Goal: Task Accomplishment & Management: Manage account settings

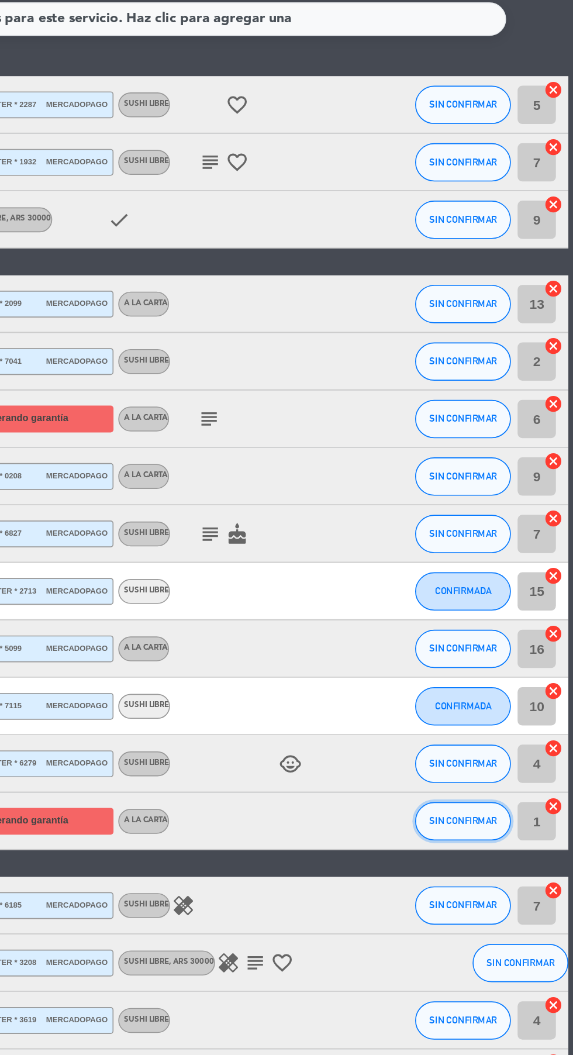
click at [499, 670] on span "SIN CONFIRMAR" at bounding box center [506, 666] width 42 height 6
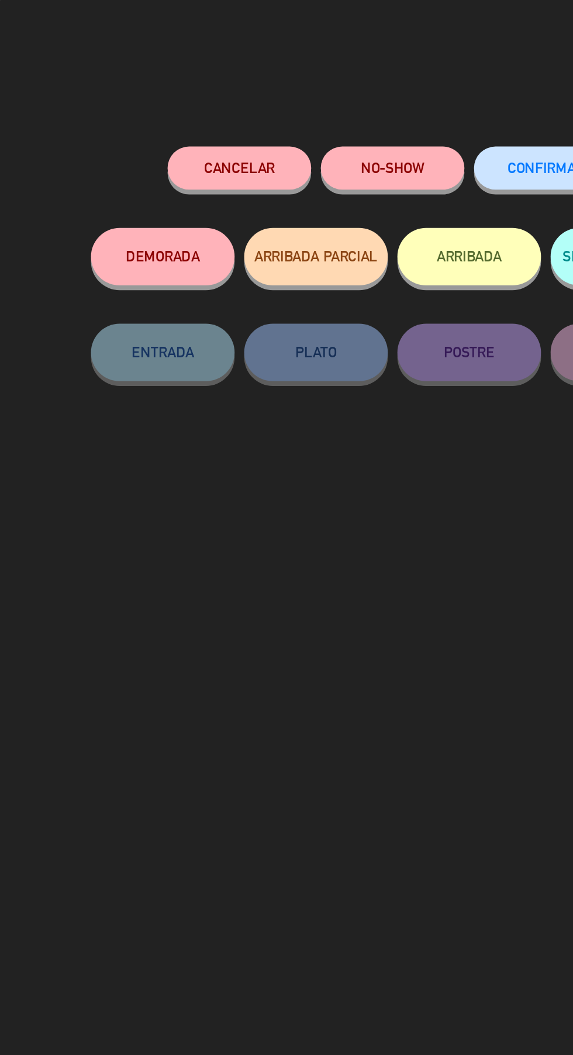
click at [141, 103] on button "Cancelar" at bounding box center [146, 102] width 88 height 26
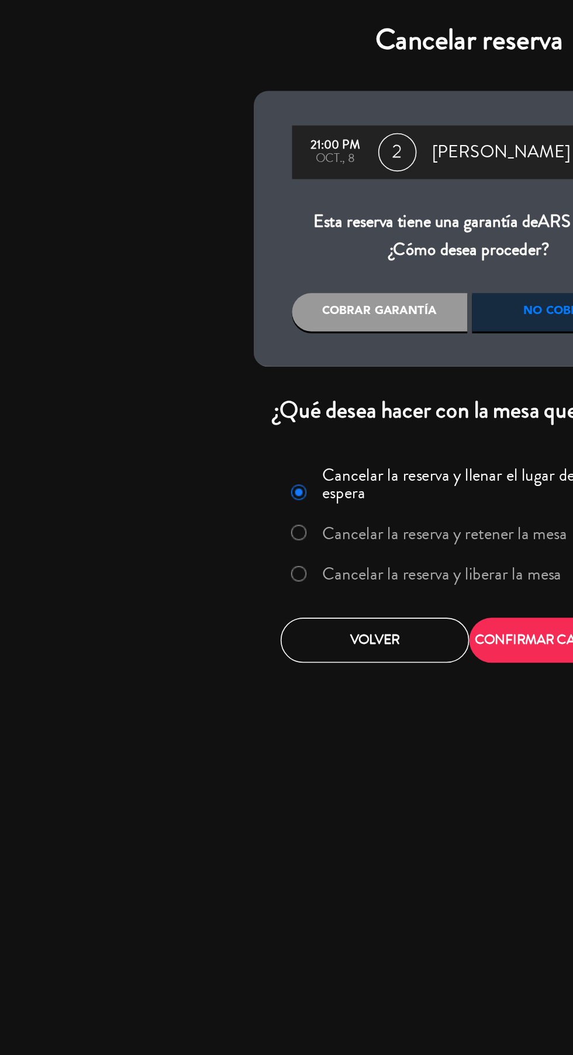
click at [291, 351] on label "Cancelar la reserva y liberar la mesa" at bounding box center [270, 350] width 146 height 11
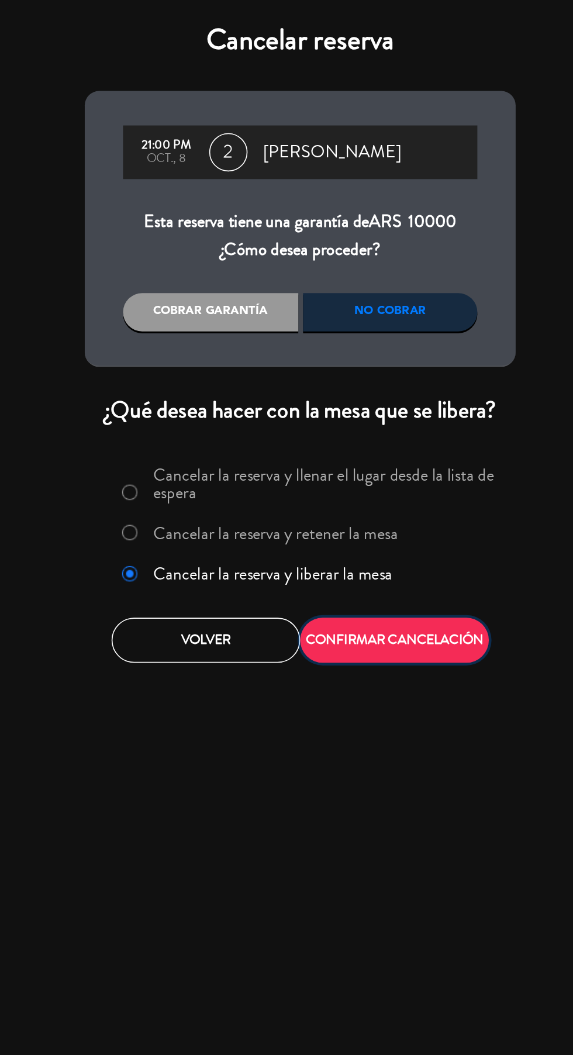
click at [370, 395] on button "CONFIRMAR CANCELACIÓN" at bounding box center [344, 390] width 115 height 27
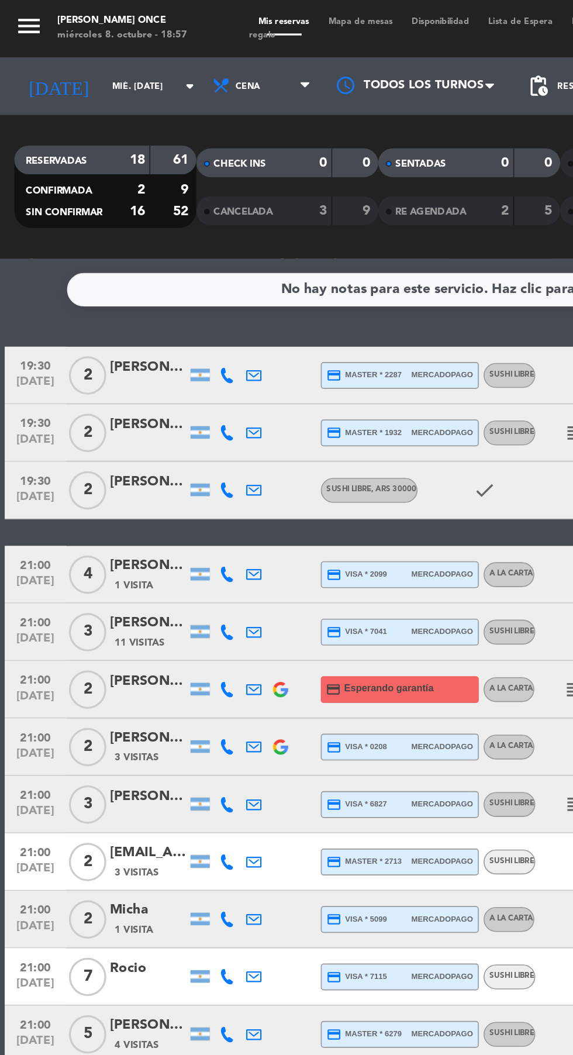
click at [278, 52] on div at bounding box center [254, 52] width 117 height 26
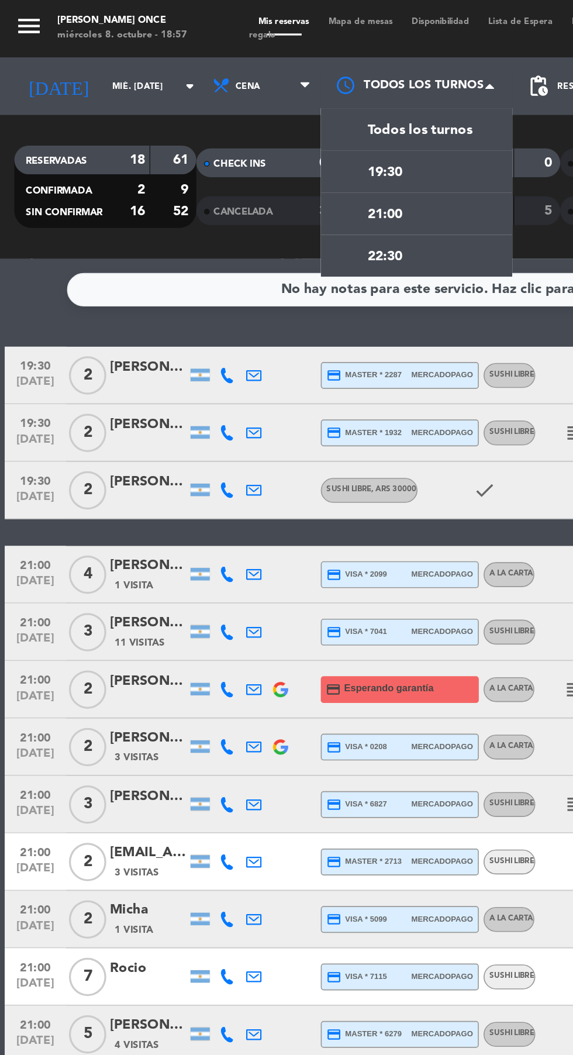
click at [281, 139] on div "21:00" at bounding box center [254, 131] width 117 height 26
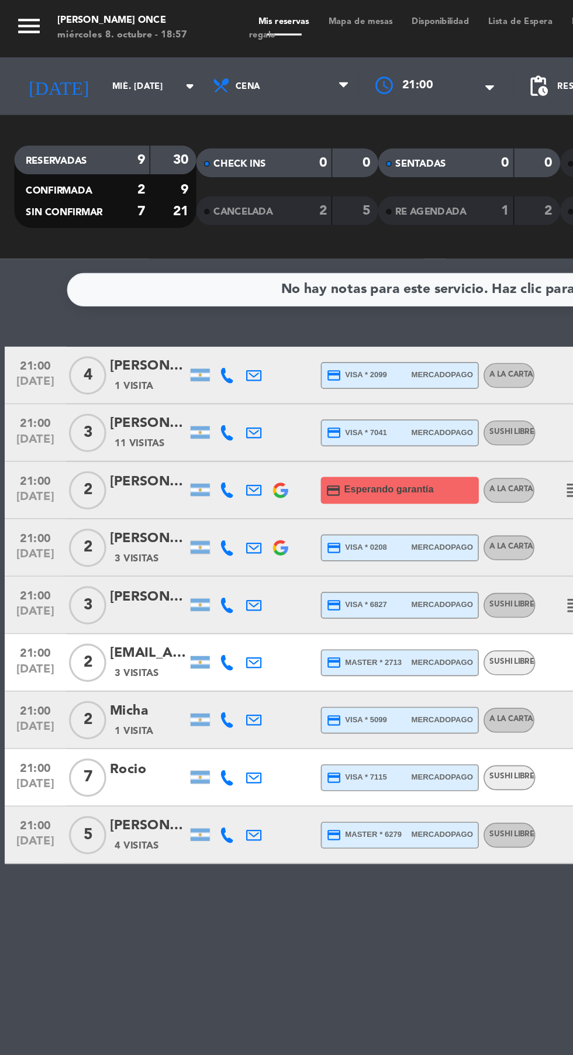
click at [260, 53] on div "× 21:00" at bounding box center [262, 53] width 39 height 12
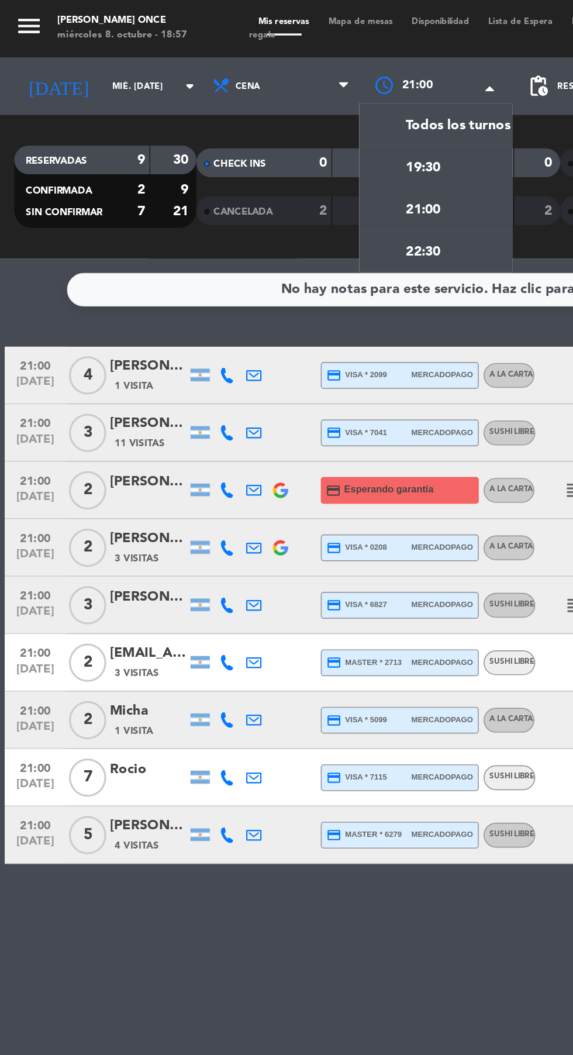
click at [277, 104] on div "19:30" at bounding box center [266, 102] width 94 height 26
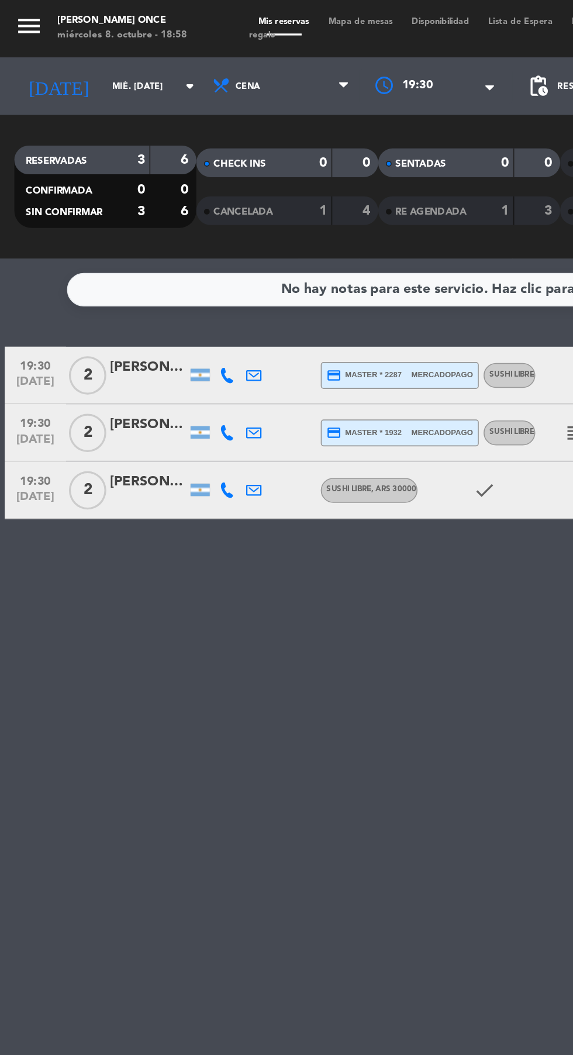
click at [271, 60] on div at bounding box center [266, 52] width 94 height 21
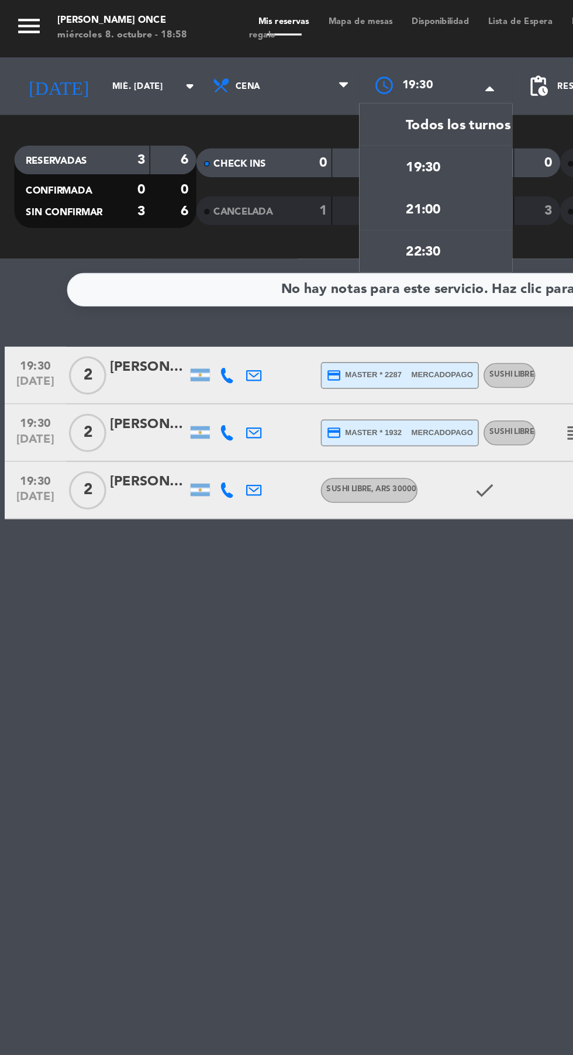
click at [292, 133] on div "21:00" at bounding box center [266, 128] width 94 height 26
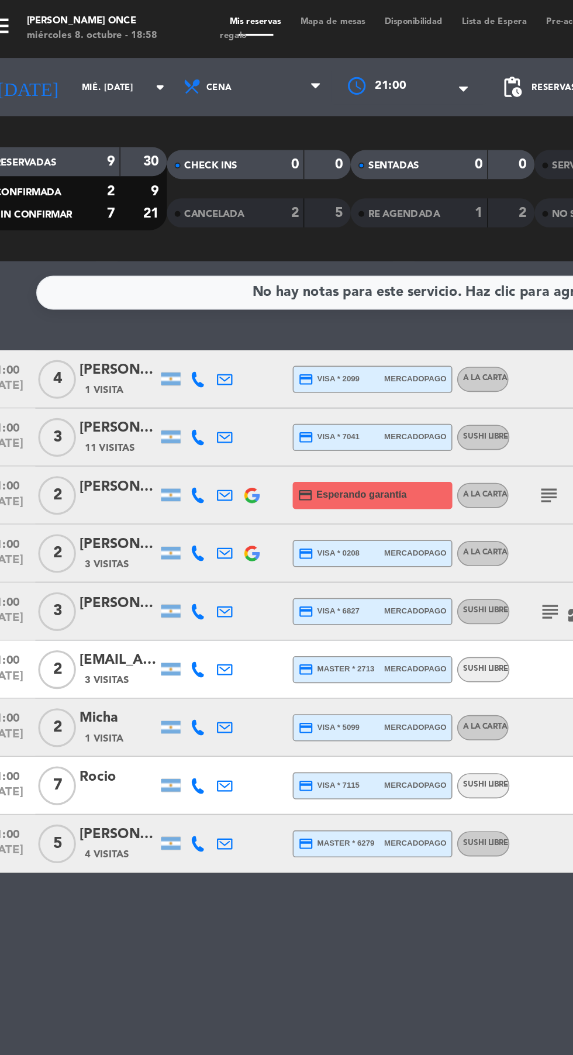
click at [232, 26] on div "menu [PERSON_NAME] Once miércoles 8. octubre - 18:58 Mis reservas Mapa de mesas…" at bounding box center [286, 17] width 573 height 35
click at [225, 13] on span "Mapa de mesas" at bounding box center [220, 13] width 51 height 5
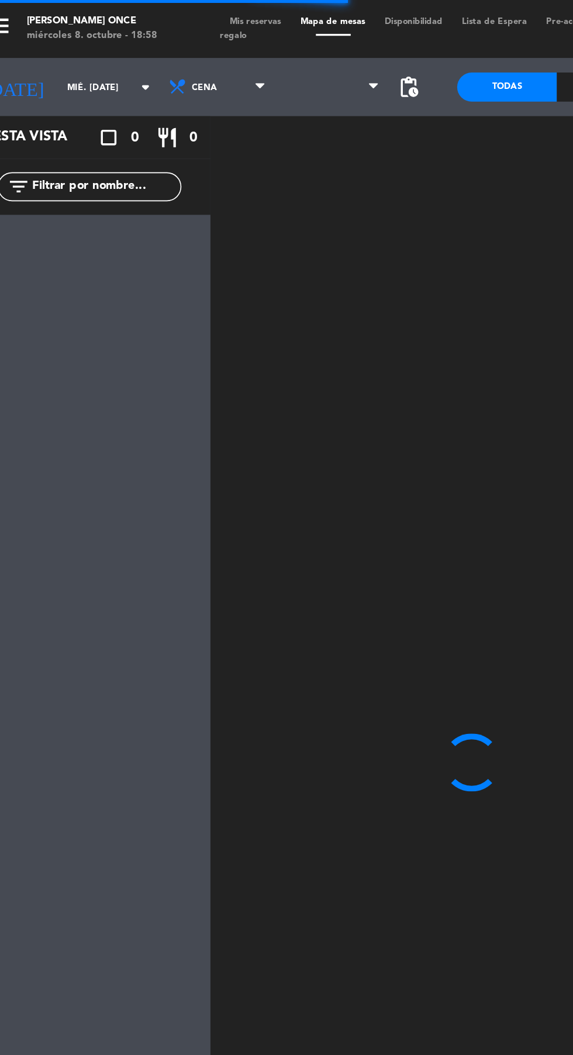
click at [268, 53] on span "pending_actions" at bounding box center [266, 53] width 14 height 14
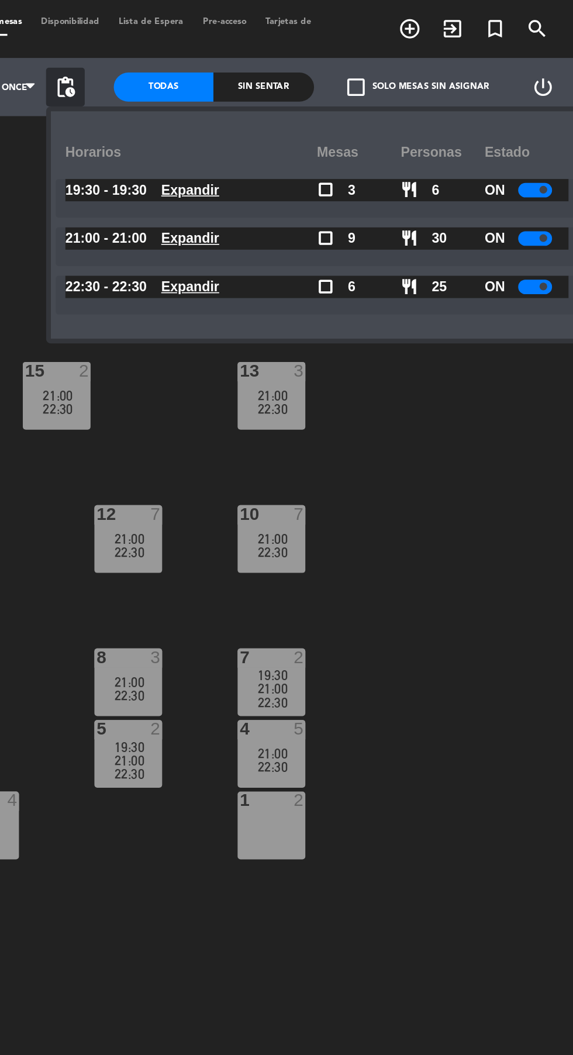
click at [554, 144] on span at bounding box center [555, 144] width 5 height 5
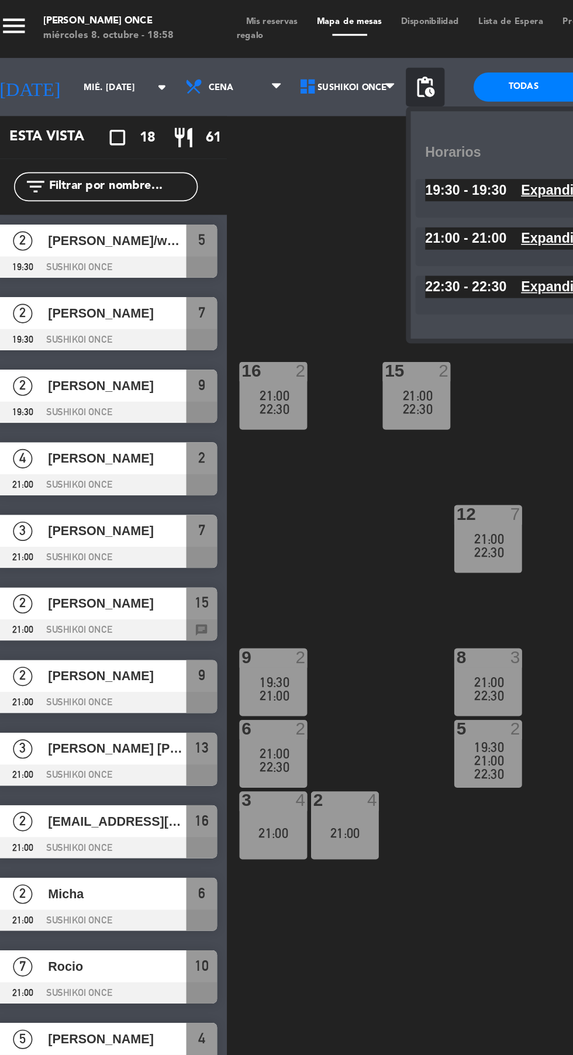
click at [186, 13] on span "Mis reservas" at bounding box center [173, 13] width 43 height 5
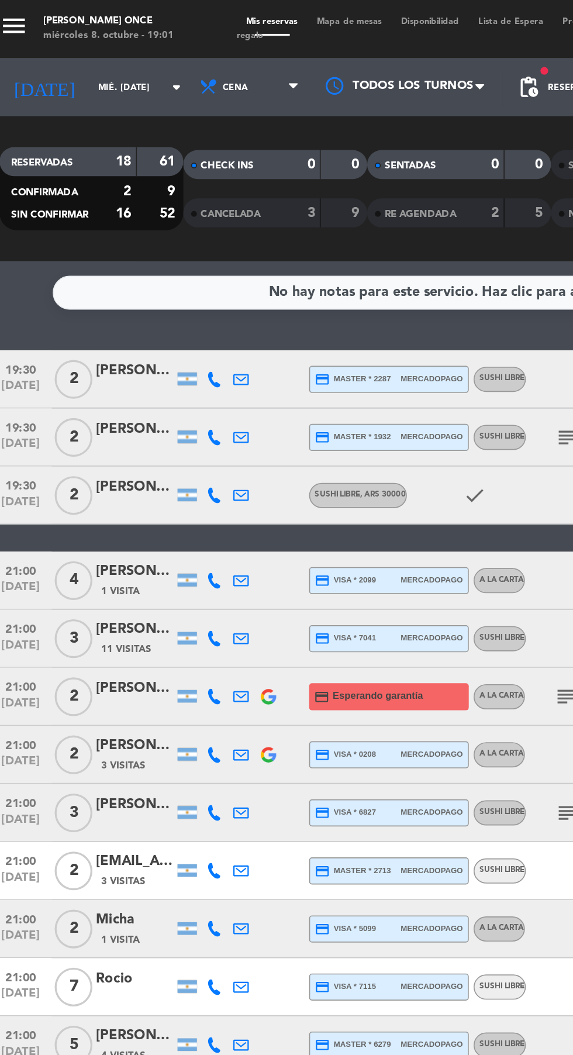
click at [16, 22] on icon "menu" at bounding box center [18, 16] width 18 height 18
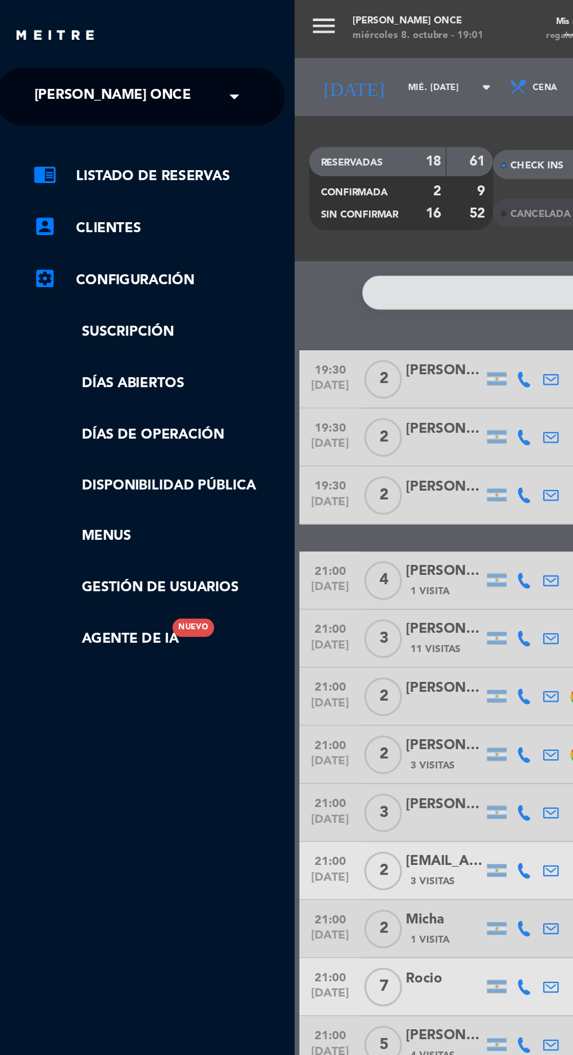
click at [73, 139] on link "account_box Clientes" at bounding box center [105, 138] width 152 height 14
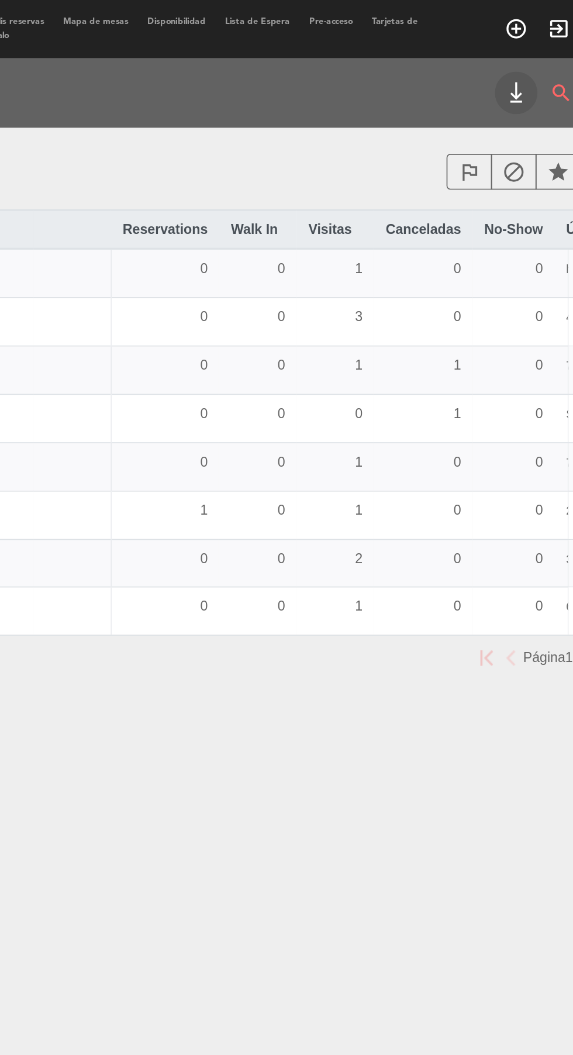
click at [467, 106] on icon "block" at bounding box center [473, 104] width 14 height 14
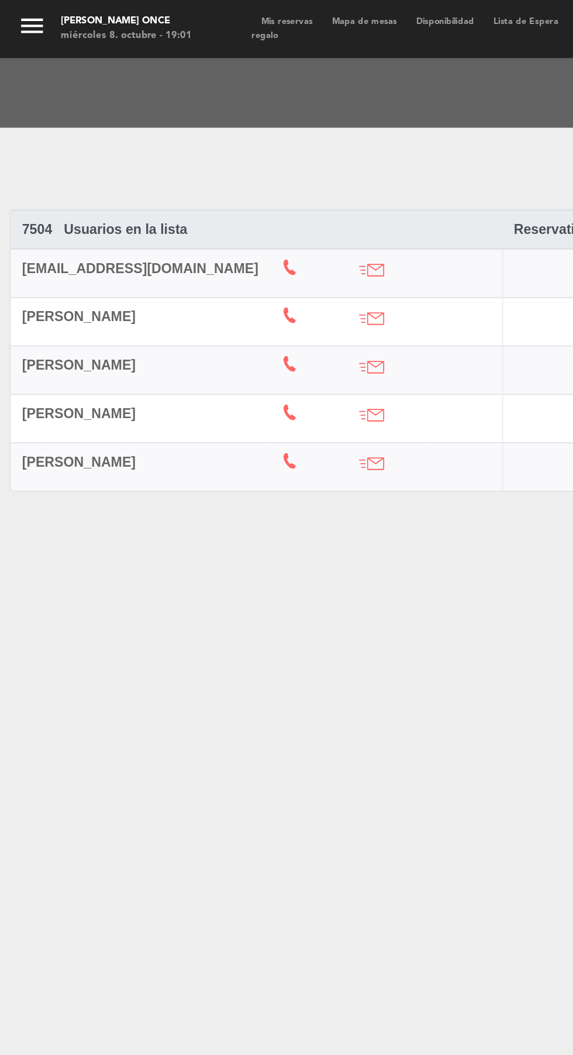
click at [44, 191] on span "[PERSON_NAME]" at bounding box center [47, 191] width 68 height 9
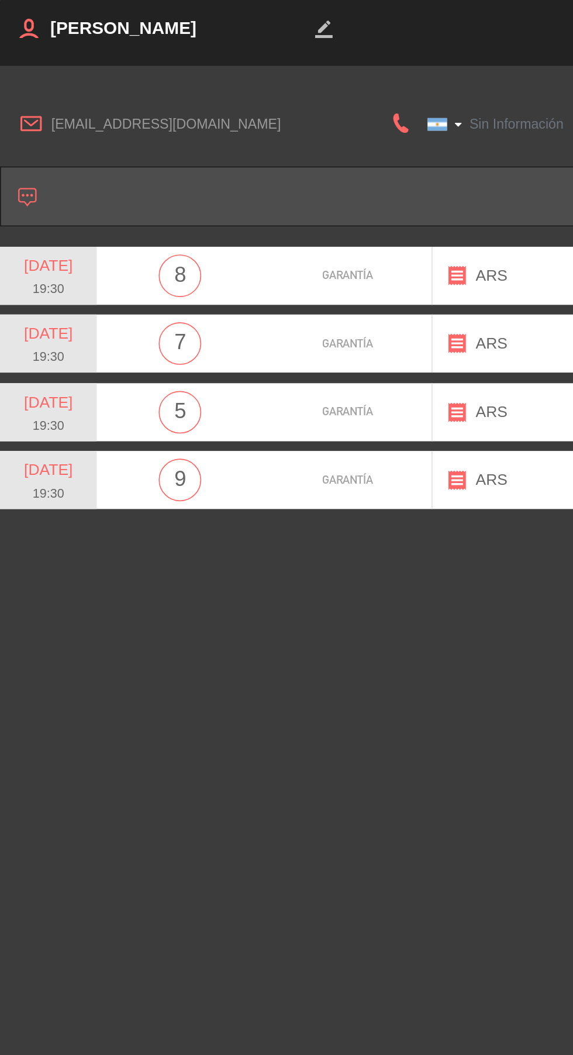
type input "[PHONE_NUMBER]"
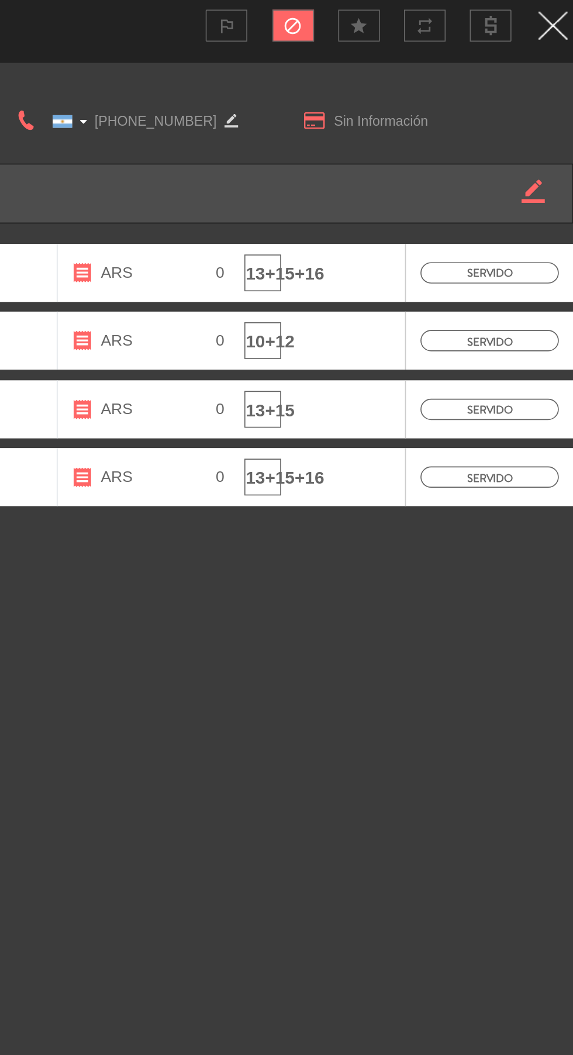
click at [404, 18] on icon "block" at bounding box center [404, 18] width 12 height 12
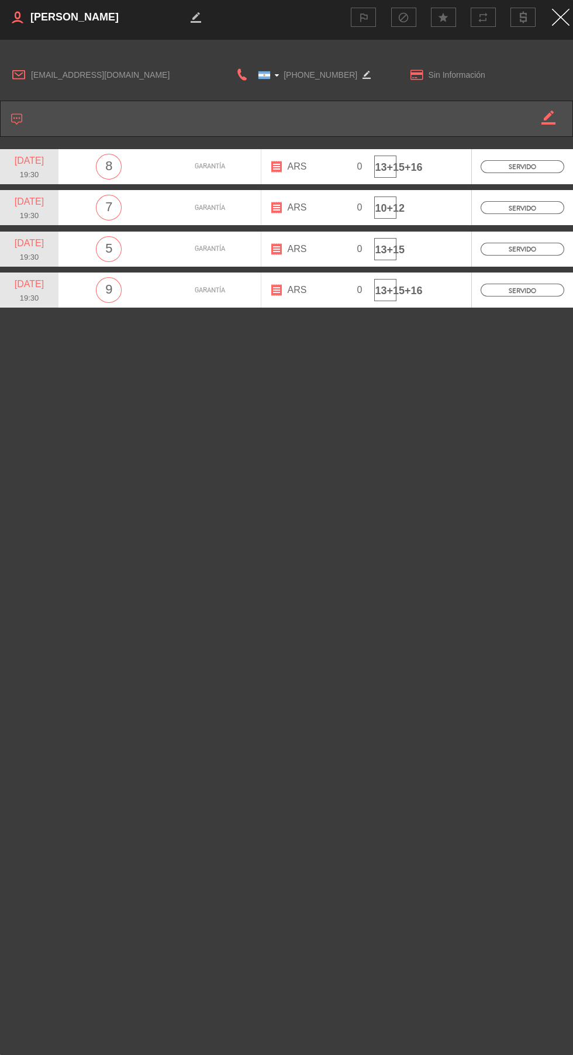
click at [561, 23] on img "Close" at bounding box center [561, 17] width 18 height 17
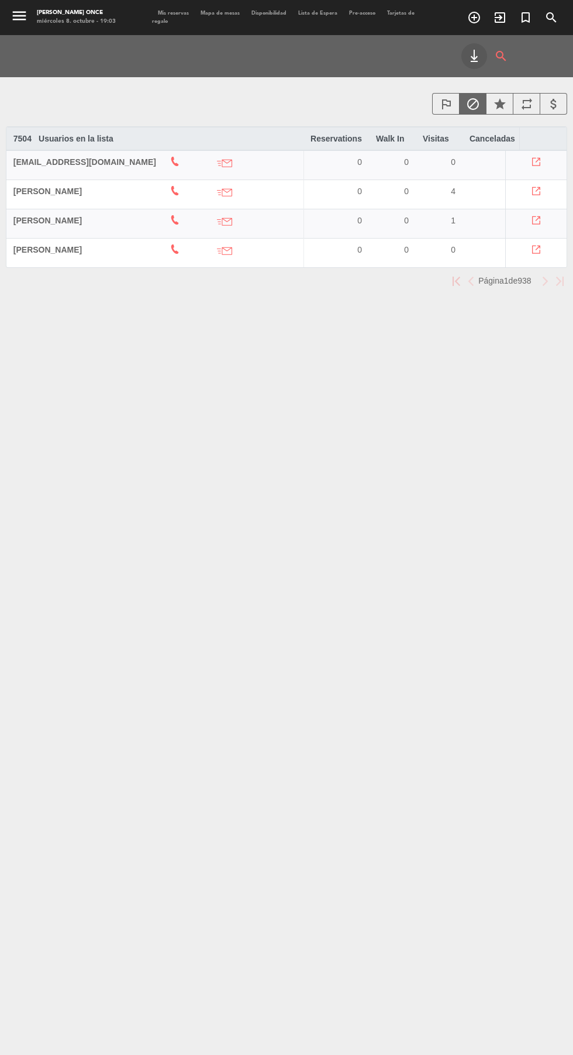
click at [168, 13] on span "Mis reservas" at bounding box center [173, 13] width 43 height 5
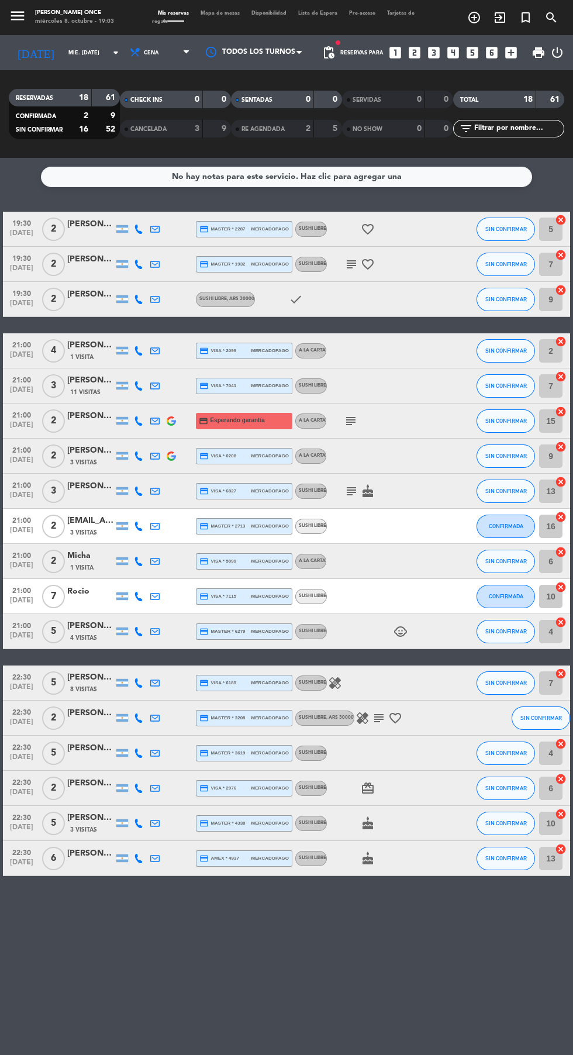
click at [79, 235] on div at bounding box center [90, 235] width 47 height 9
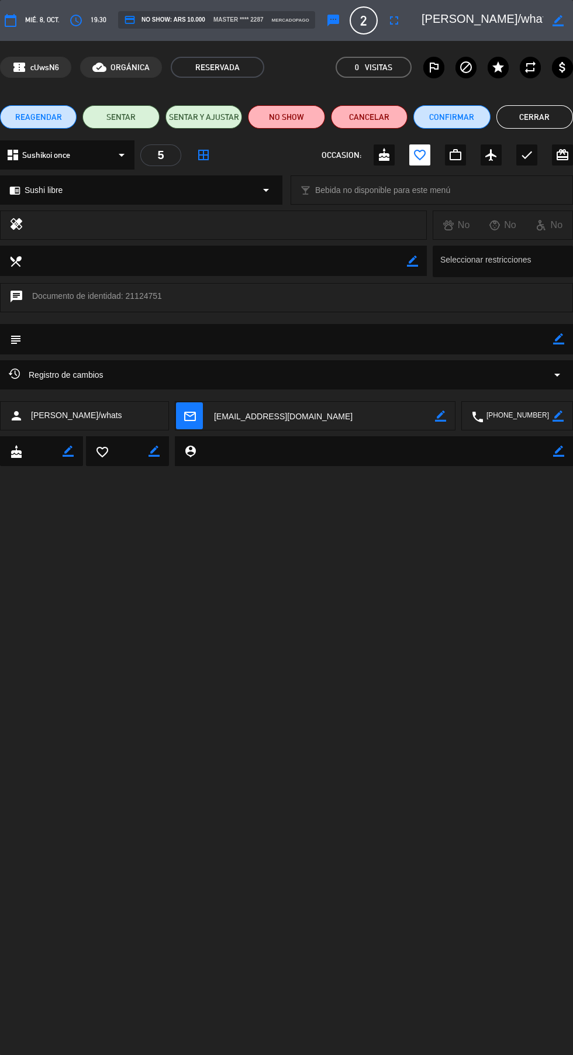
click at [532, 122] on button "Cerrar" at bounding box center [535, 116] width 77 height 23
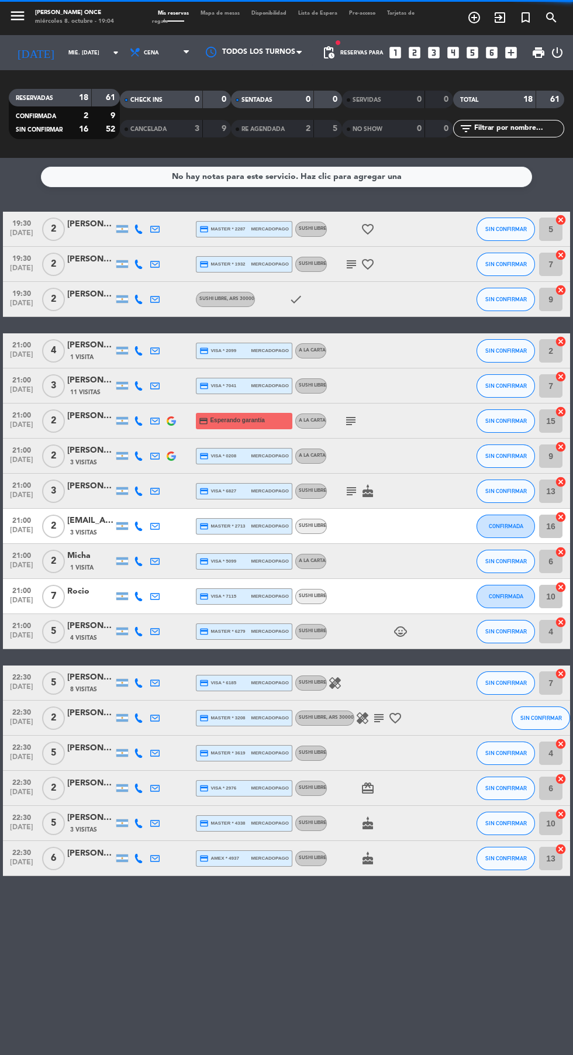
click at [63, 60] on input "mié. [DATE]" at bounding box center [100, 53] width 74 height 18
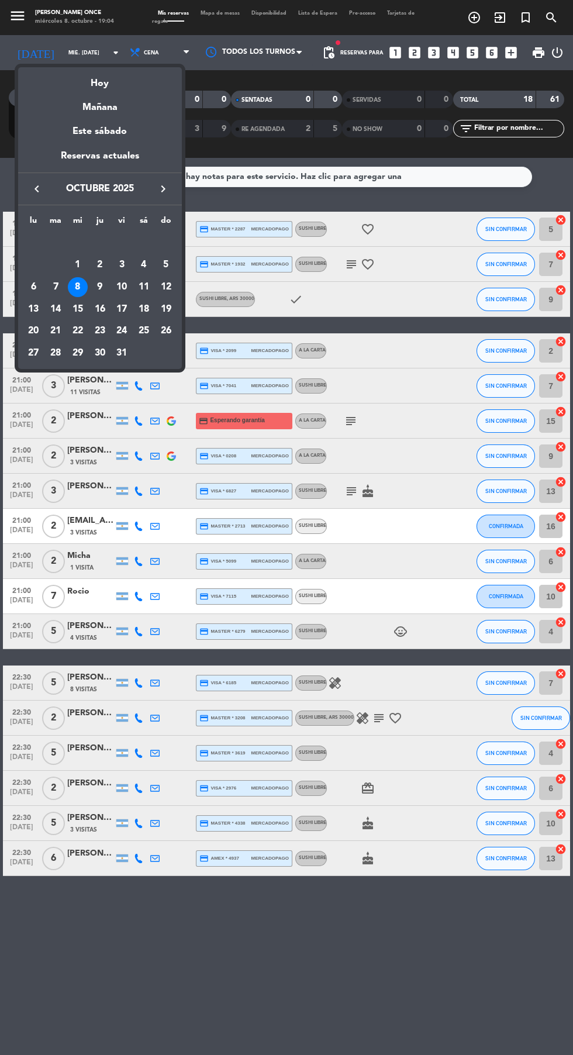
click at [85, 108] on div "Mañana" at bounding box center [100, 103] width 164 height 24
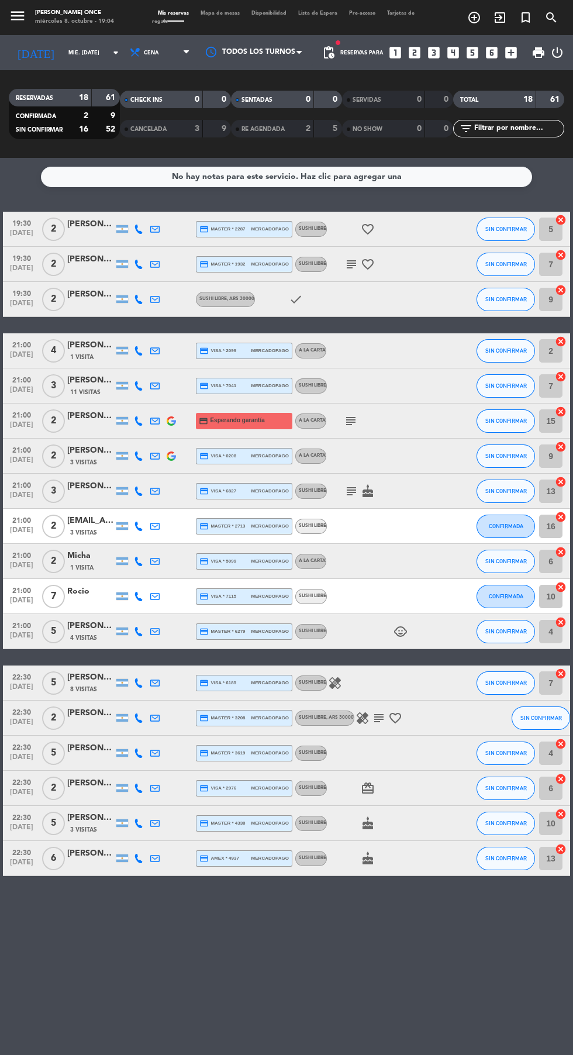
type input "[DEMOGRAPHIC_DATA] [DATE]"
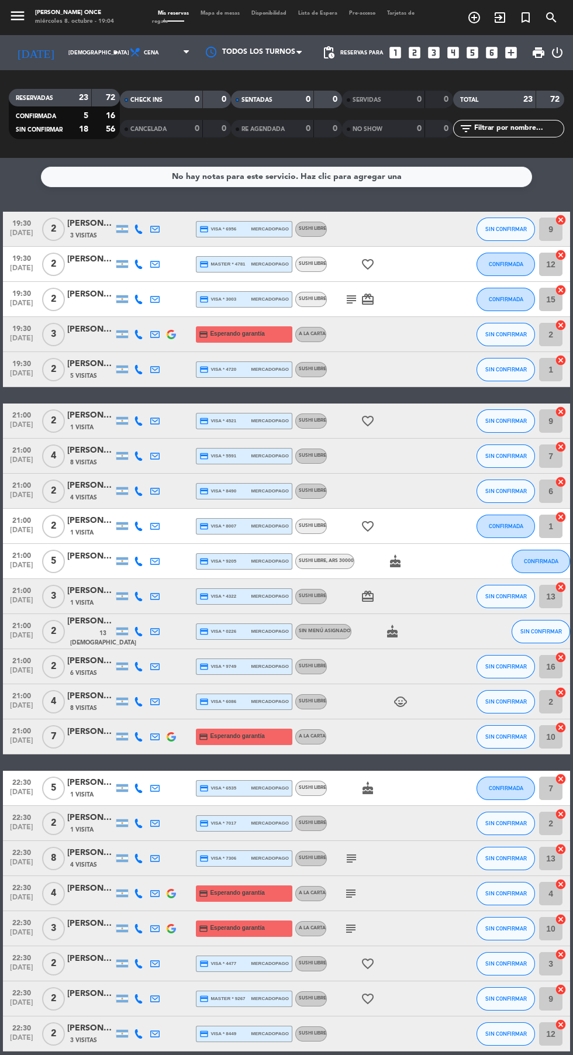
click at [82, 863] on span "4 Visitas" at bounding box center [83, 864] width 27 height 9
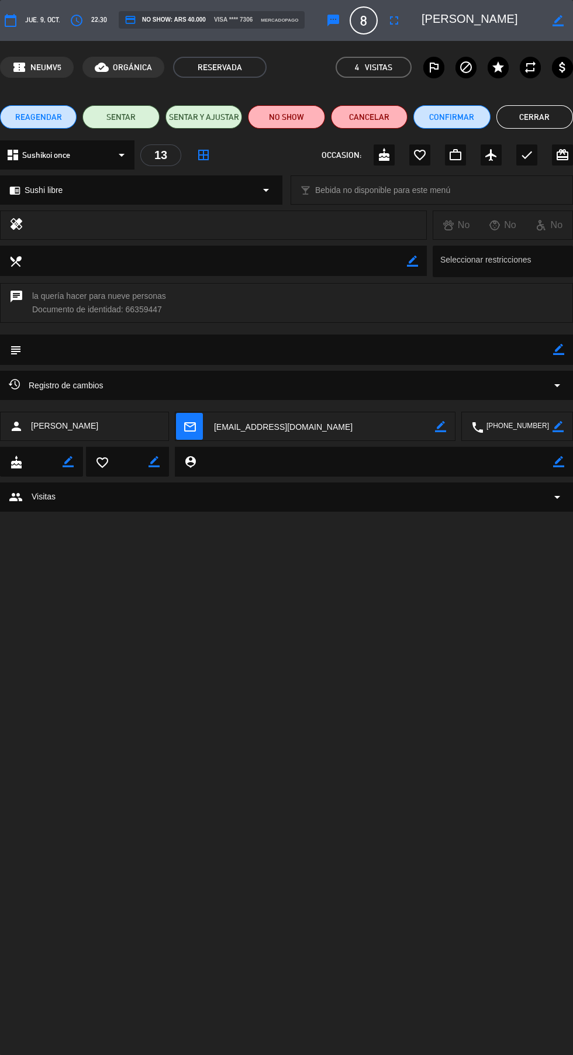
click at [400, 26] on icon "fullscreen" at bounding box center [394, 20] width 14 height 14
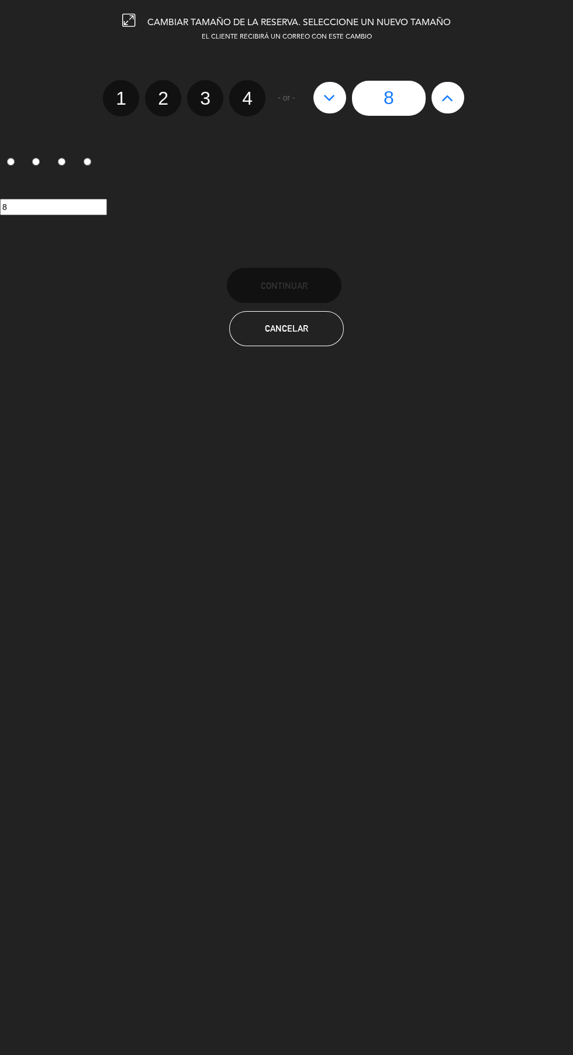
click at [447, 99] on icon at bounding box center [448, 97] width 12 height 19
type input "9"
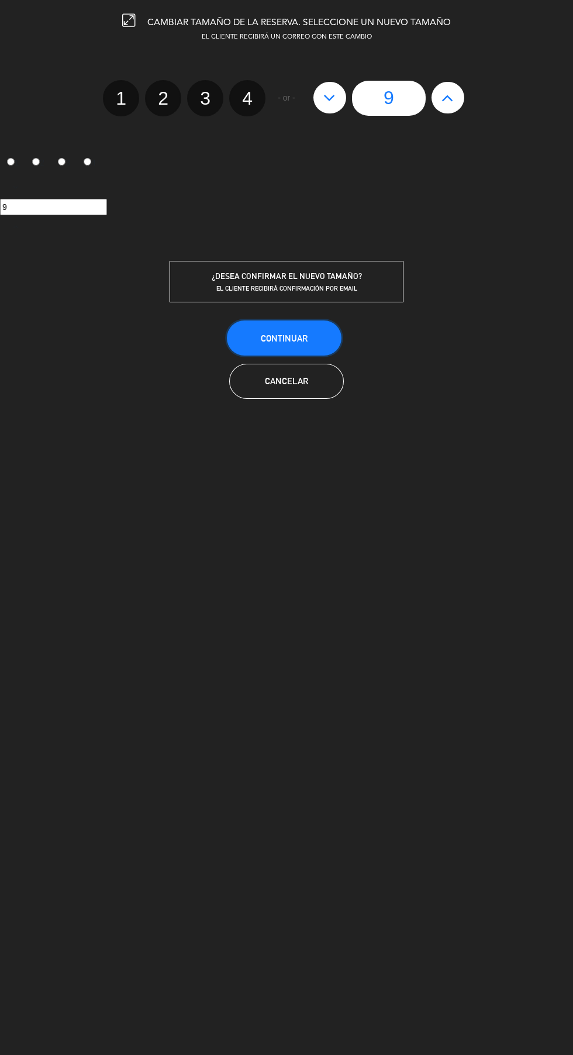
click at [279, 339] on span "Continuar" at bounding box center [284, 338] width 47 height 10
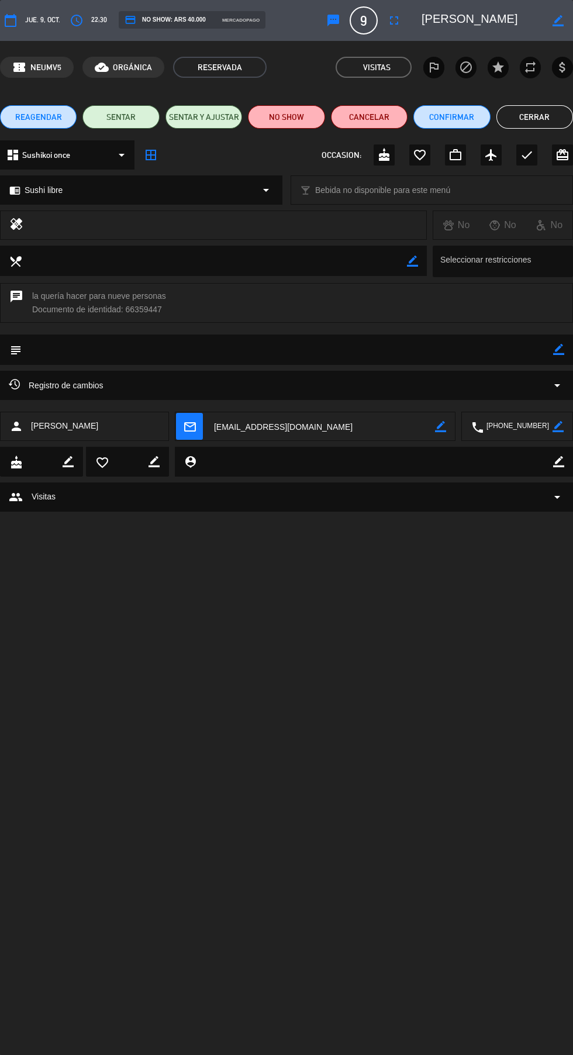
click at [529, 115] on button "Cerrar" at bounding box center [535, 116] width 77 height 23
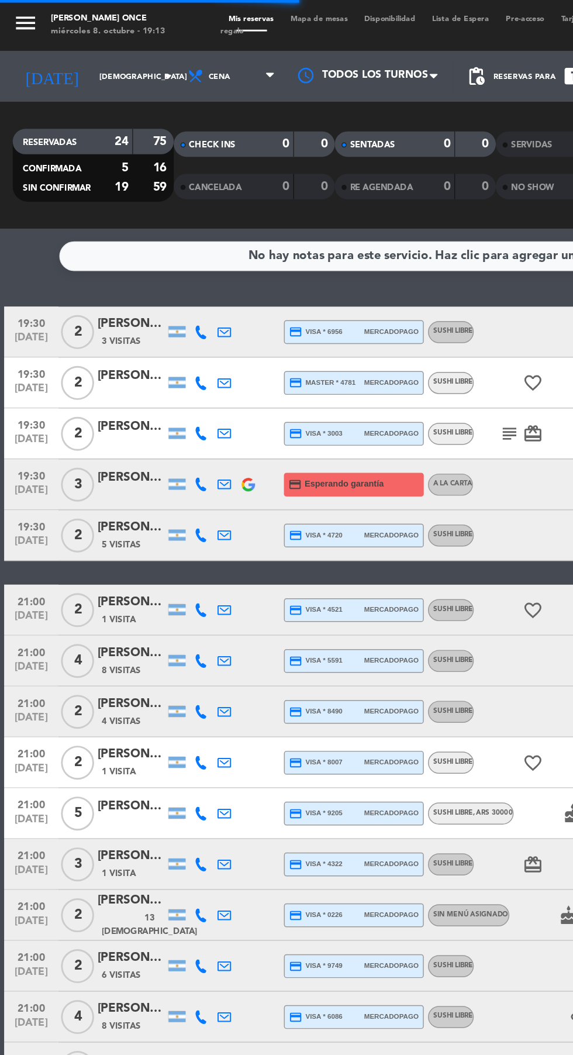
click at [63, 53] on input "[DEMOGRAPHIC_DATA] [DATE]" at bounding box center [100, 53] width 74 height 18
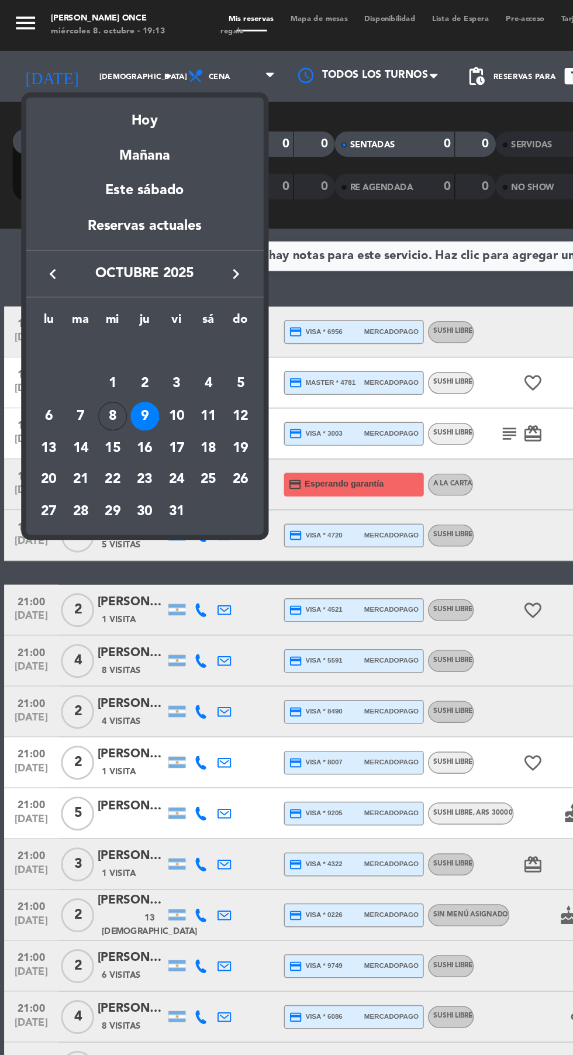
click at [77, 289] on div "8" at bounding box center [78, 287] width 20 height 20
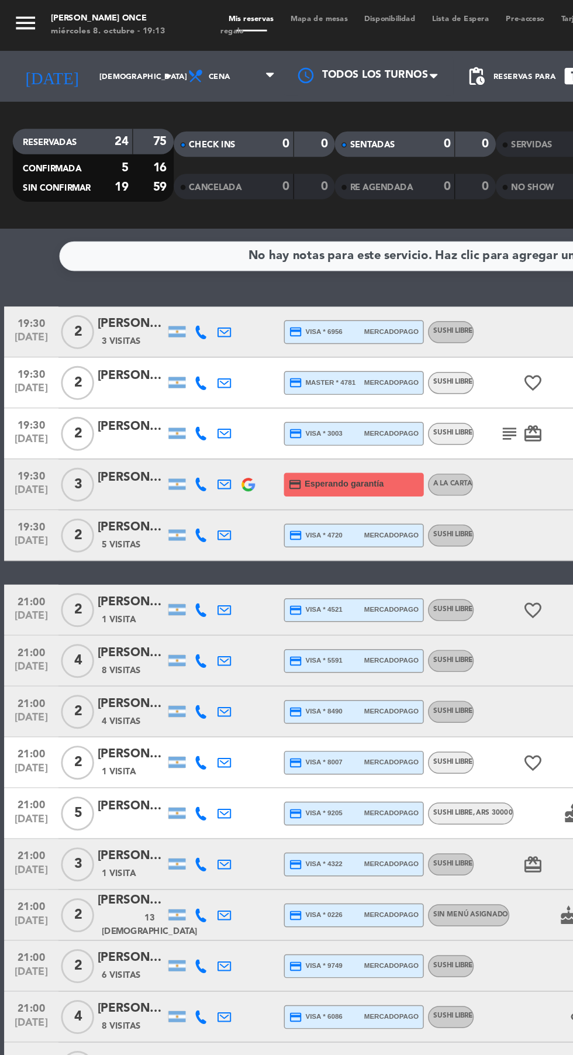
type input "mié. [DATE]"
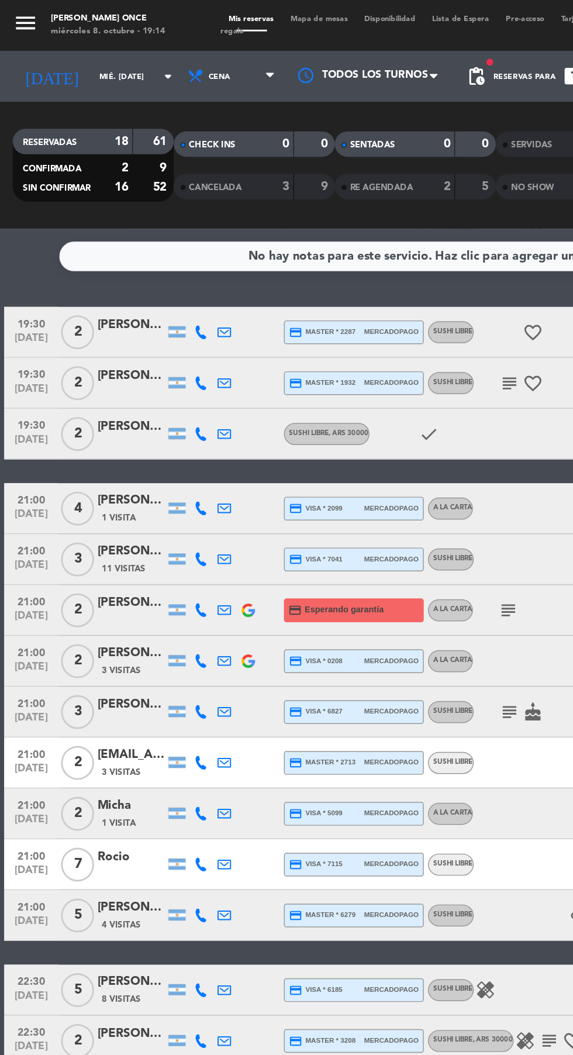
click at [138, 267] on icon at bounding box center [138, 264] width 9 height 9
click at [161, 247] on span at bounding box center [165, 245] width 9 height 9
click at [138, 300] on icon at bounding box center [138, 299] width 9 height 9
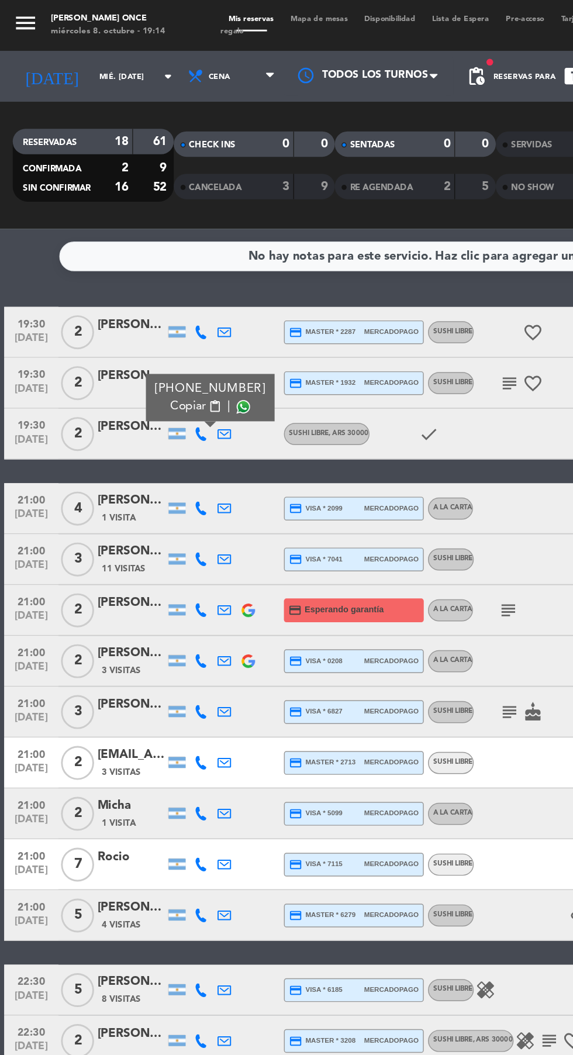
click at [163, 281] on span at bounding box center [167, 280] width 9 height 9
click at [138, 350] on icon at bounding box center [138, 350] width 9 height 9
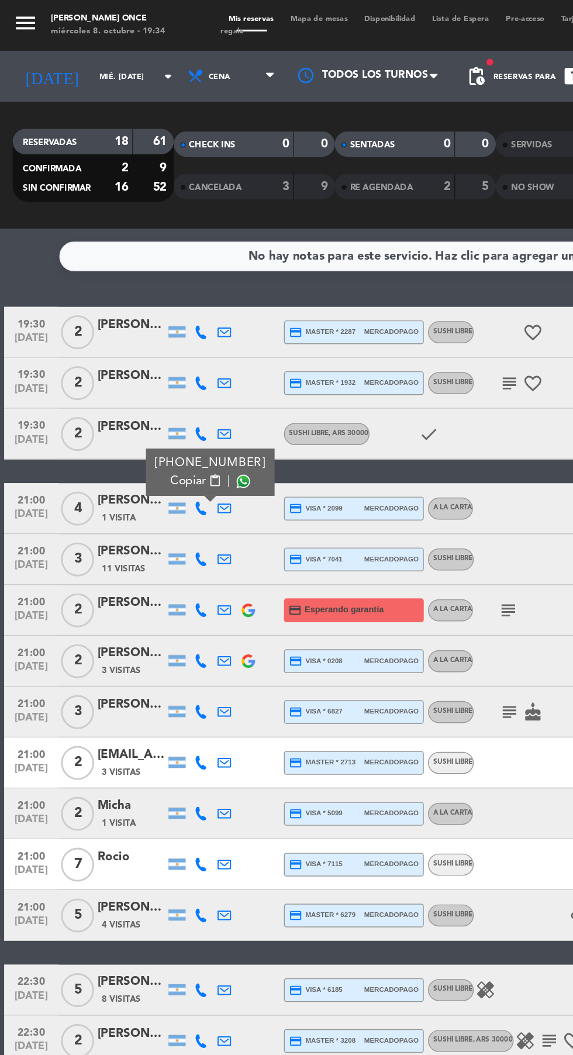
click at [163, 332] on span at bounding box center [167, 331] width 9 height 9
click at [138, 387] on icon at bounding box center [138, 385] width 9 height 9
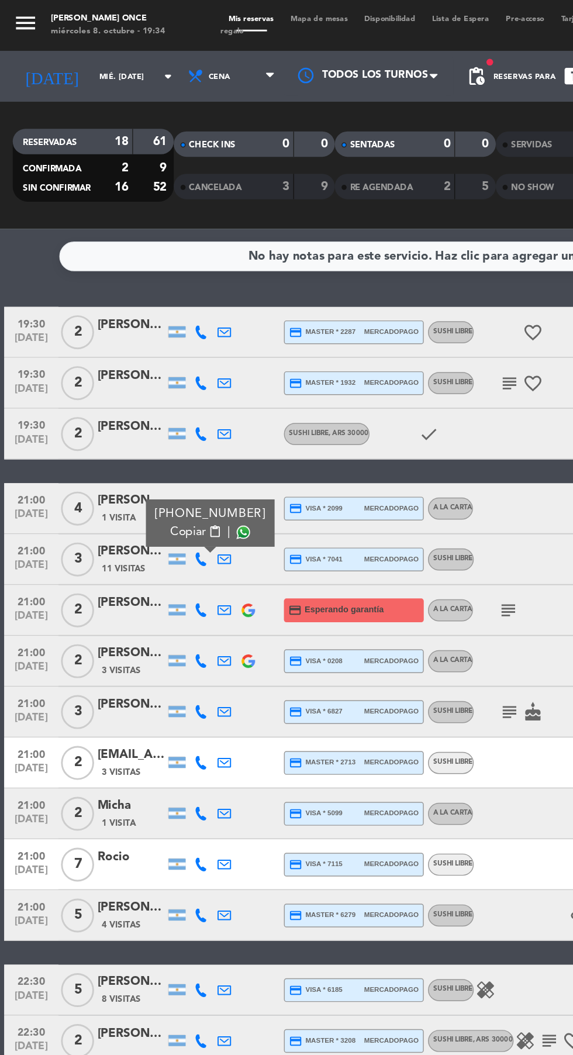
click at [163, 367] on span at bounding box center [167, 367] width 9 height 9
click at [138, 417] on icon at bounding box center [138, 420] width 9 height 9
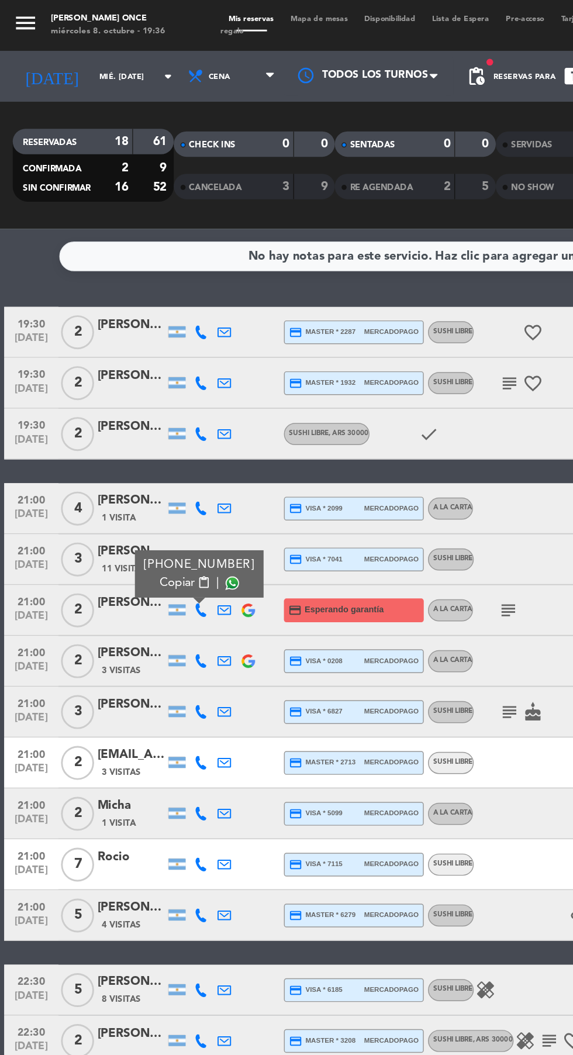
click at [164, 404] on span at bounding box center [160, 402] width 9 height 9
click at [135, 458] on icon at bounding box center [138, 455] width 9 height 9
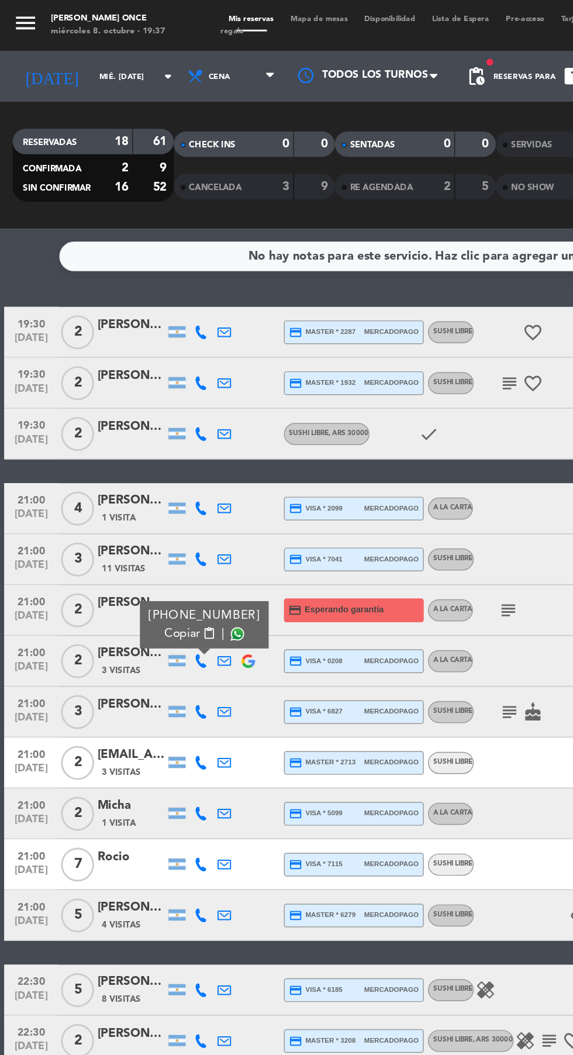
click at [161, 438] on span at bounding box center [163, 437] width 9 height 9
click at [138, 492] on icon at bounding box center [138, 491] width 9 height 9
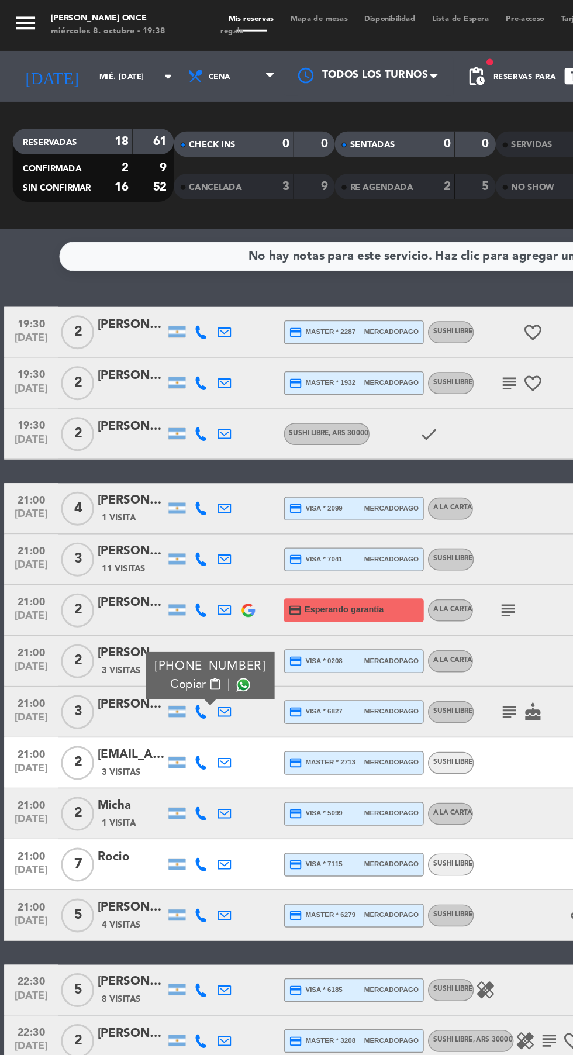
click at [163, 474] on span at bounding box center [167, 472] width 9 height 9
click at [137, 527] on icon at bounding box center [138, 526] width 9 height 9
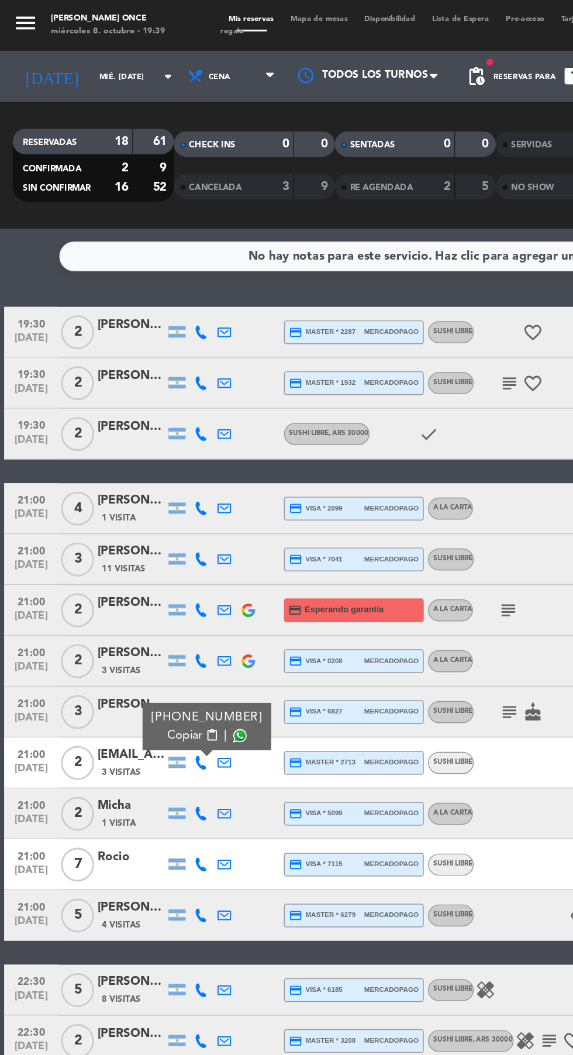
click at [161, 508] on span at bounding box center [165, 507] width 9 height 9
click at [143, 562] on icon at bounding box center [138, 561] width 9 height 9
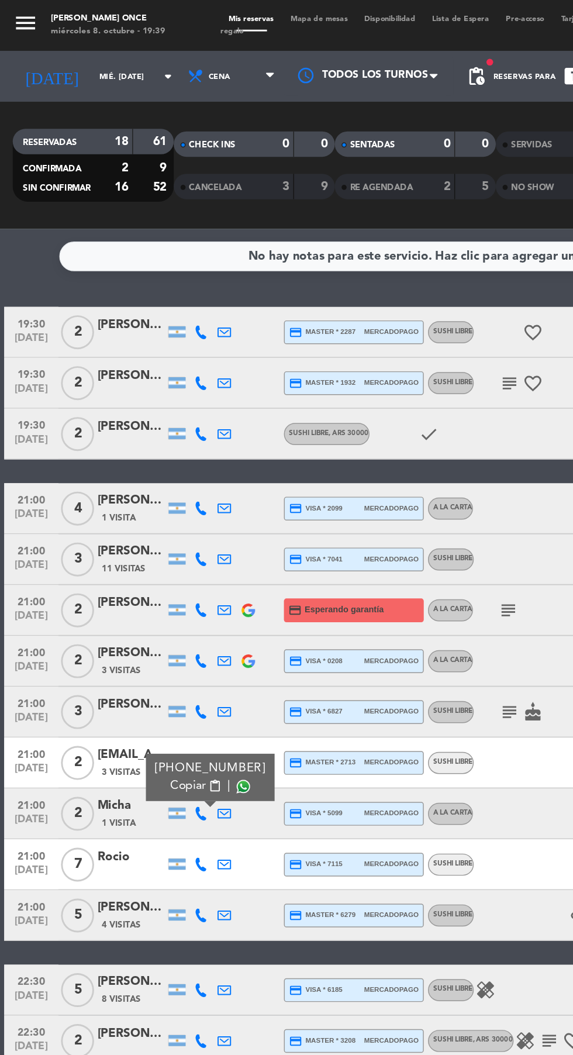
click at [163, 542] on span at bounding box center [167, 542] width 9 height 9
click at [136, 599] on icon at bounding box center [138, 596] width 9 height 9
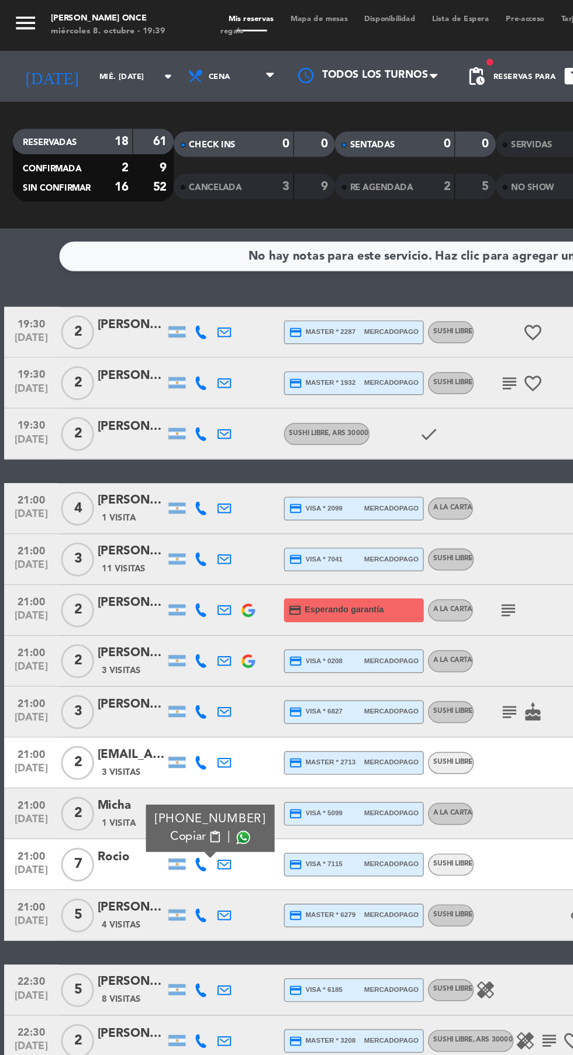
click at [163, 577] on span at bounding box center [167, 577] width 9 height 9
click at [139, 632] on icon at bounding box center [138, 631] width 9 height 9
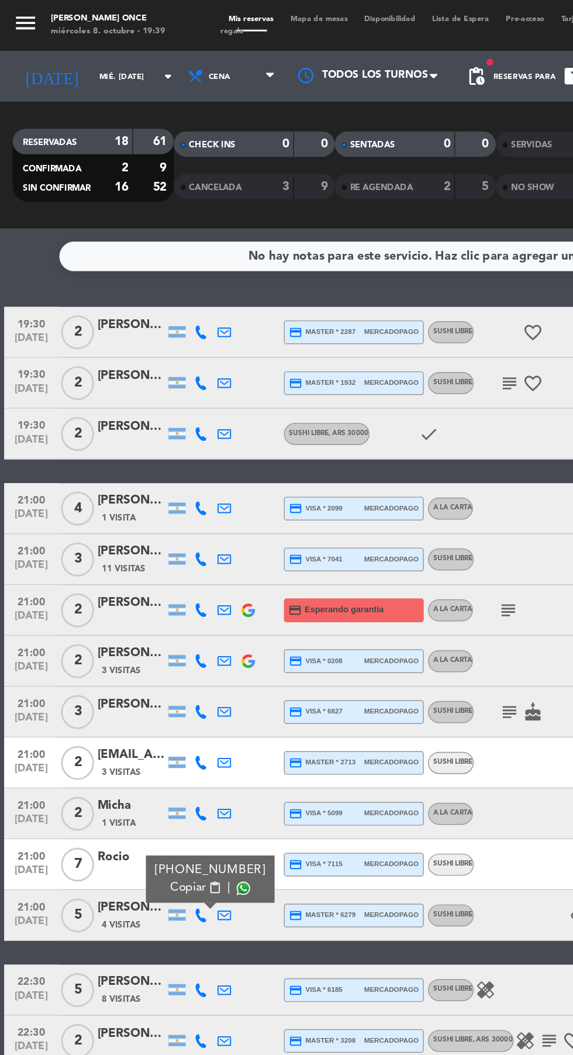
click at [164, 616] on span at bounding box center [167, 612] width 9 height 9
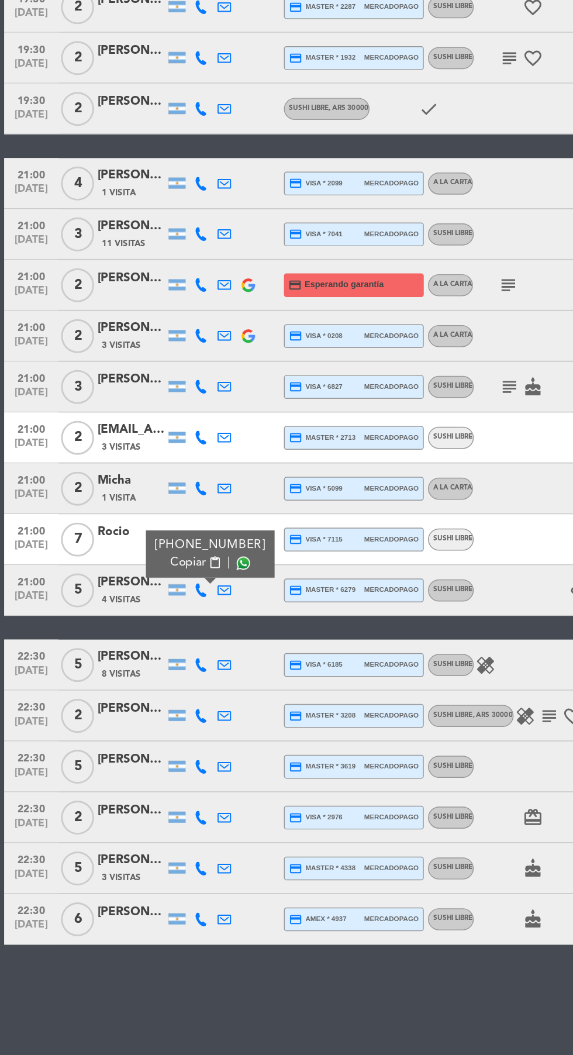
click at [134, 686] on icon at bounding box center [138, 682] width 9 height 9
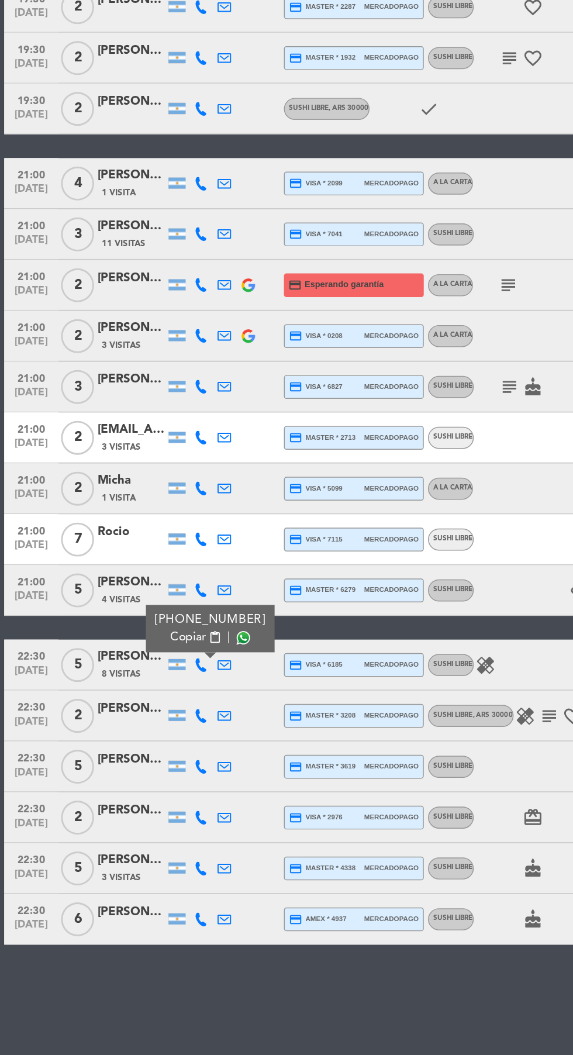
click at [163, 664] on span at bounding box center [167, 664] width 9 height 9
click at [142, 717] on icon at bounding box center [138, 717] width 9 height 9
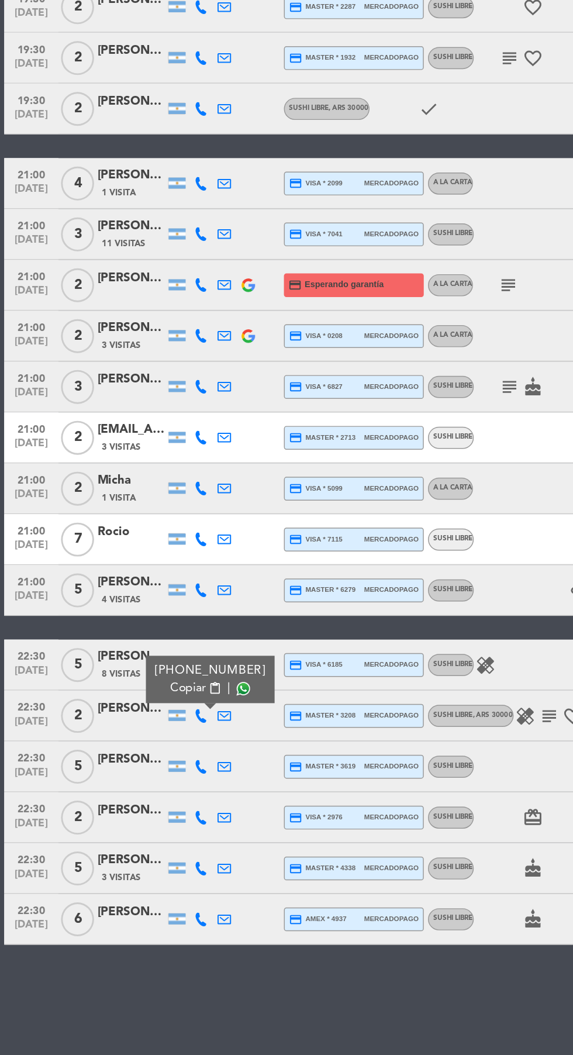
click at [163, 700] on span at bounding box center [167, 699] width 9 height 9
click at [141, 756] on icon at bounding box center [138, 753] width 9 height 9
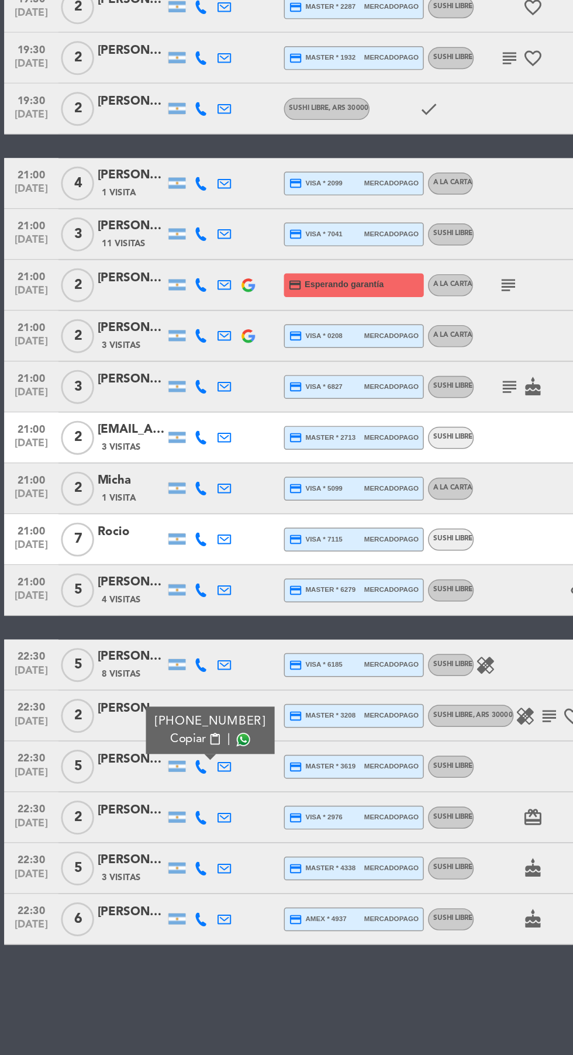
click at [163, 738] on span at bounding box center [167, 734] width 9 height 9
click at [138, 788] on icon at bounding box center [138, 788] width 9 height 9
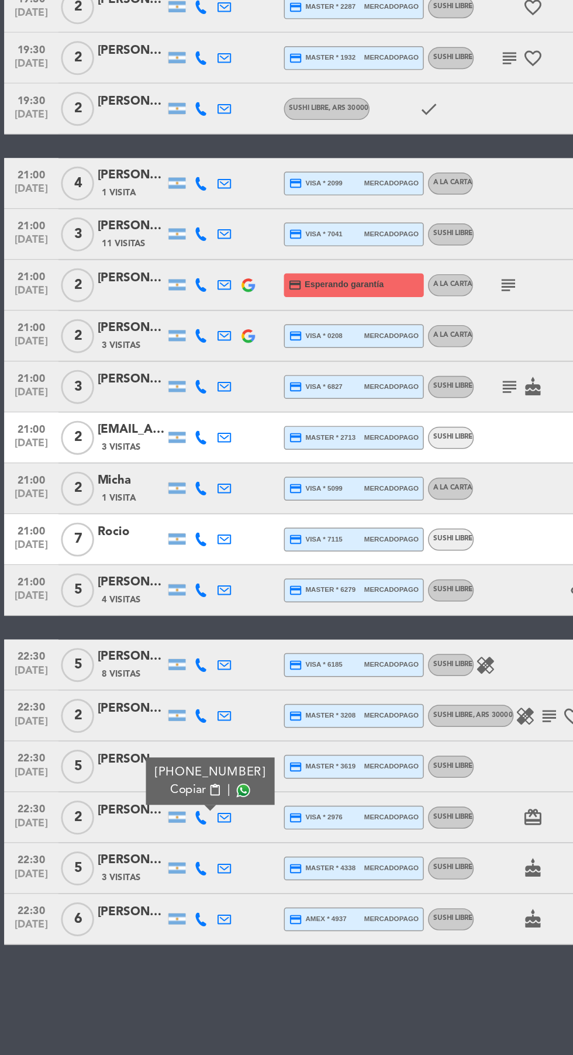
click at [164, 770] on span at bounding box center [167, 769] width 9 height 9
click at [139, 826] on icon at bounding box center [138, 823] width 9 height 9
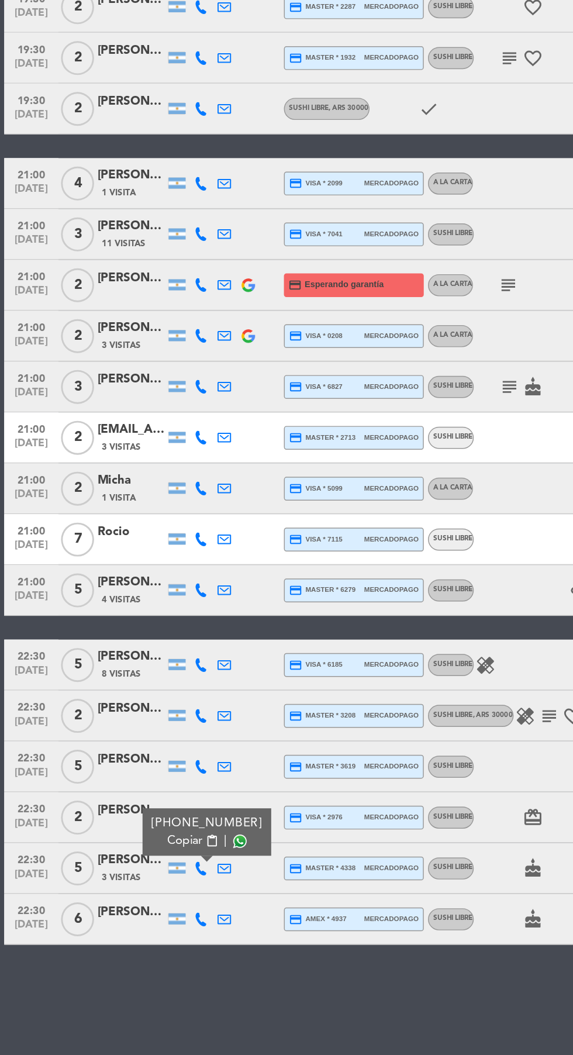
click at [164, 804] on span at bounding box center [165, 804] width 9 height 9
click at [137, 857] on icon at bounding box center [138, 858] width 9 height 9
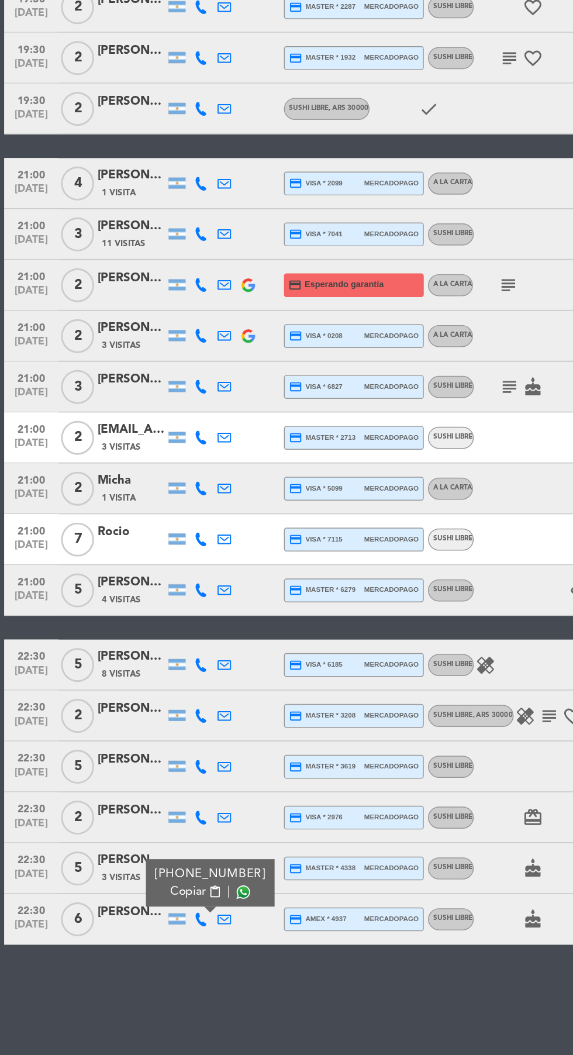
click at [163, 839] on span at bounding box center [167, 839] width 9 height 9
